Goal: Transaction & Acquisition: Download file/media

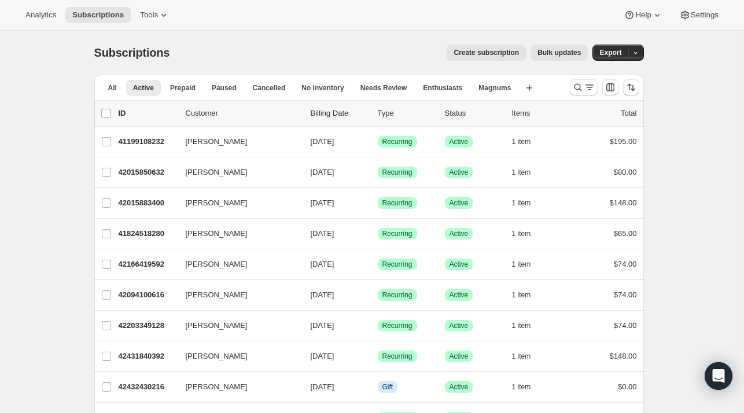
click at [614, 53] on span "Export" at bounding box center [610, 52] width 22 height 9
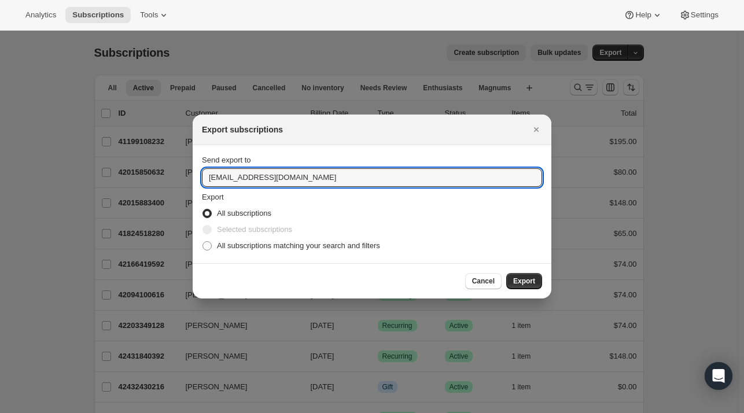
drag, startPoint x: 220, startPoint y: 178, endPoint x: 183, endPoint y: 172, distance: 37.0
type input "nickj@blindenthusiasm.ca"
click at [521, 283] on span "Export" at bounding box center [524, 280] width 22 height 9
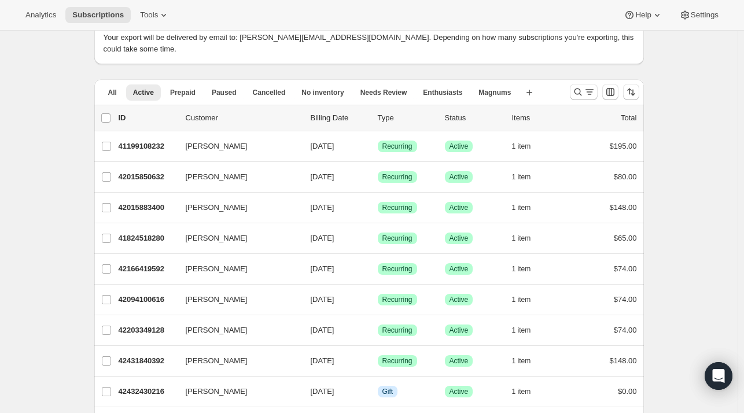
scroll to position [80, 0]
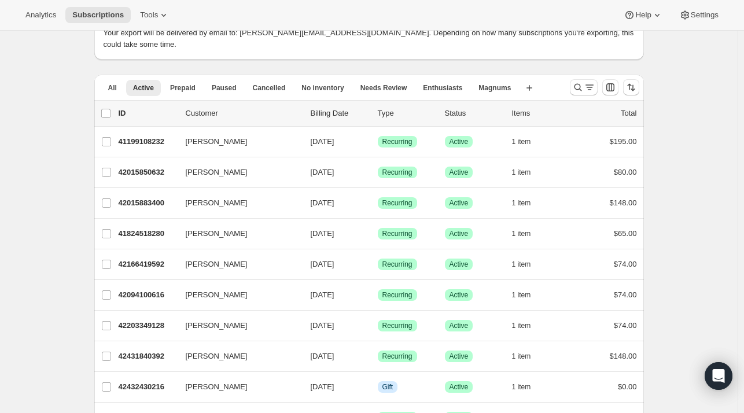
click at [148, 381] on p "42432430216" at bounding box center [148, 387] width 58 height 12
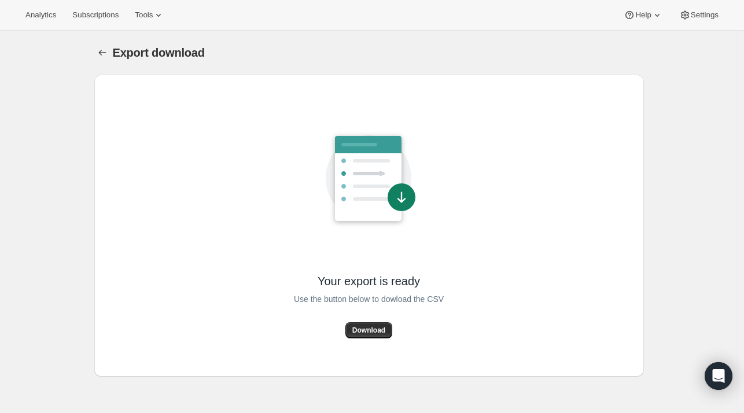
click at [372, 324] on button "Download" at bounding box center [368, 330] width 47 height 16
